Goal: Navigation & Orientation: Find specific page/section

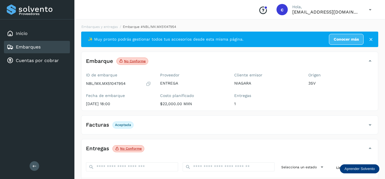
scroll to position [57, 0]
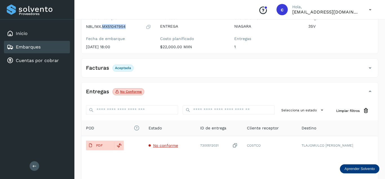
click at [32, 49] on link "Embarques" at bounding box center [28, 46] width 25 height 5
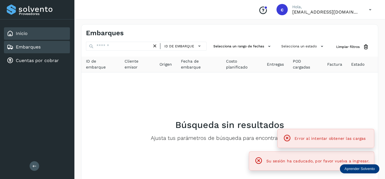
click at [33, 37] on div "Inicio" at bounding box center [37, 33] width 66 height 12
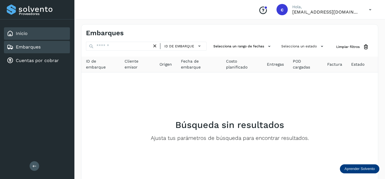
click at [39, 48] on link "Embarques" at bounding box center [28, 46] width 25 height 5
click at [32, 51] on div "Embarques" at bounding box center [37, 47] width 66 height 12
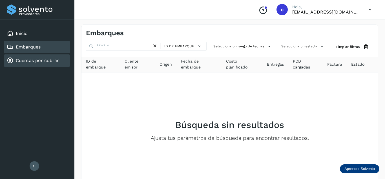
click at [35, 64] on div "Cuentas por cobrar" at bounding box center [37, 60] width 66 height 12
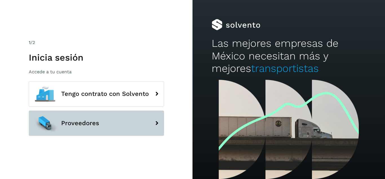
click at [106, 131] on button "Proveedores" at bounding box center [96, 122] width 135 height 25
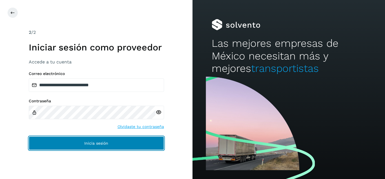
click at [99, 141] on span "Inicia sesión" at bounding box center [96, 143] width 24 height 4
click at [103, 143] on span "Inicia sesión" at bounding box center [96, 143] width 24 height 4
click at [99, 145] on button "Inicia sesión" at bounding box center [96, 143] width 135 height 14
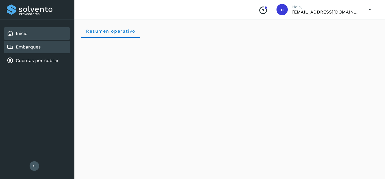
click at [41, 51] on div "Embarques" at bounding box center [37, 47] width 66 height 12
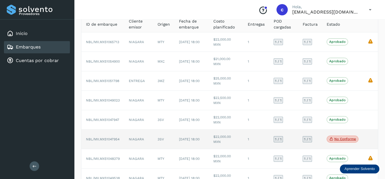
scroll to position [115, 0]
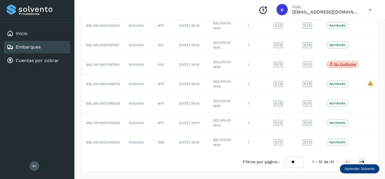
click at [44, 50] on div "Embarques" at bounding box center [37, 47] width 66 height 12
click at [34, 46] on link "Embarques" at bounding box center [28, 46] width 25 height 5
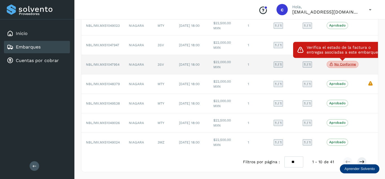
click at [351, 64] on p "No conforme" at bounding box center [345, 64] width 22 height 4
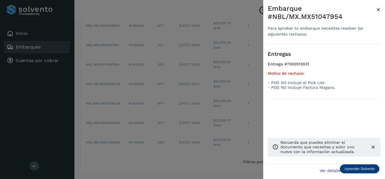
click at [377, 10] on span "×" at bounding box center [378, 10] width 4 height 8
